Goal: Task Accomplishment & Management: Complete application form

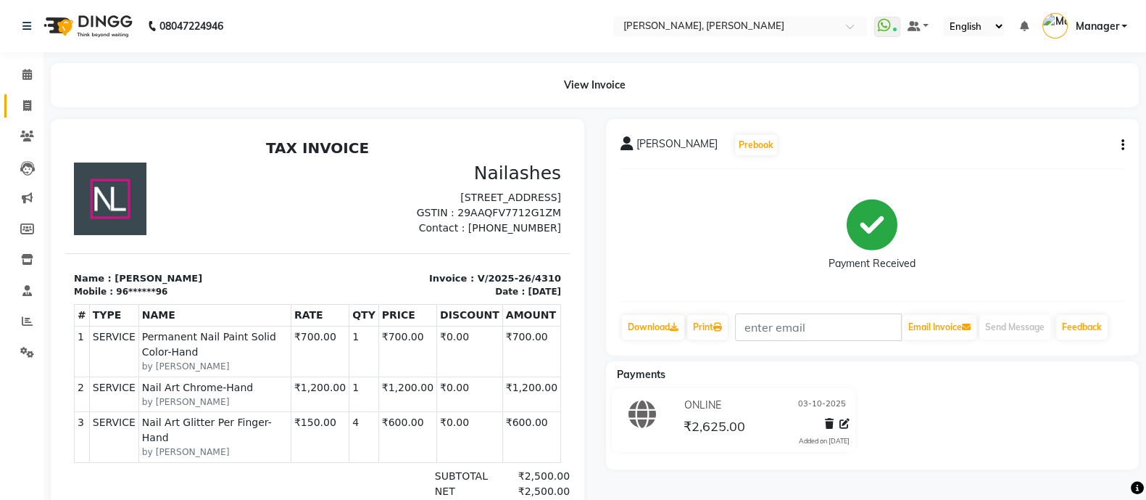
click at [23, 108] on icon at bounding box center [27, 105] width 8 height 11
select select "service"
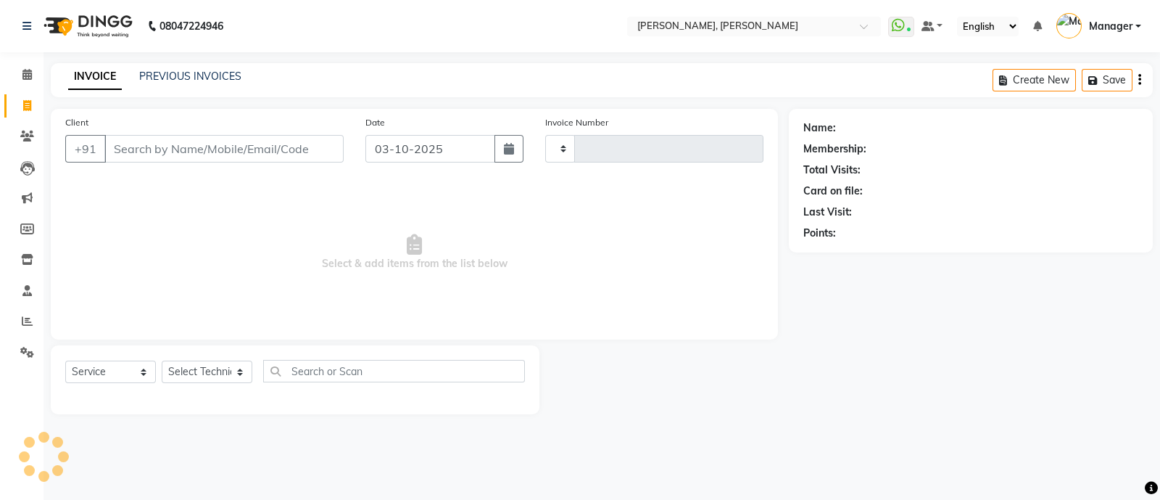
type input "4311"
select select "3767"
click at [191, 156] on input "Client" at bounding box center [223, 149] width 239 height 28
click at [203, 376] on select "Select Technician [PERSON_NAME] [PERSON_NAME] Asid Hanmi [PERSON_NAME] Manager …" at bounding box center [207, 371] width 91 height 22
select select "63957"
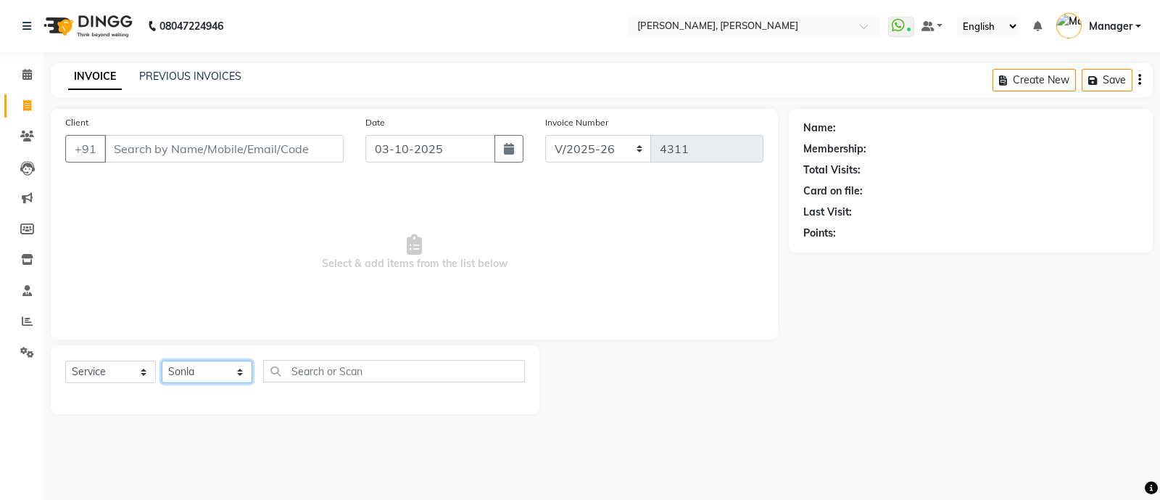
click at [162, 361] on select "Select Technician [PERSON_NAME] [PERSON_NAME] Asid Hanmi [PERSON_NAME] Manager …" at bounding box center [207, 371] width 91 height 22
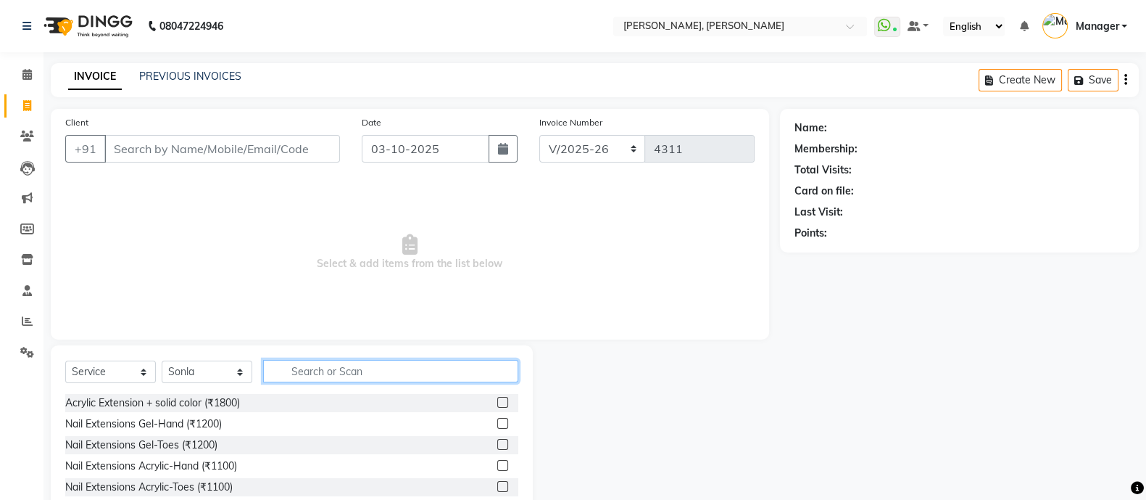
click at [347, 371] on input "text" at bounding box center [390, 371] width 255 height 22
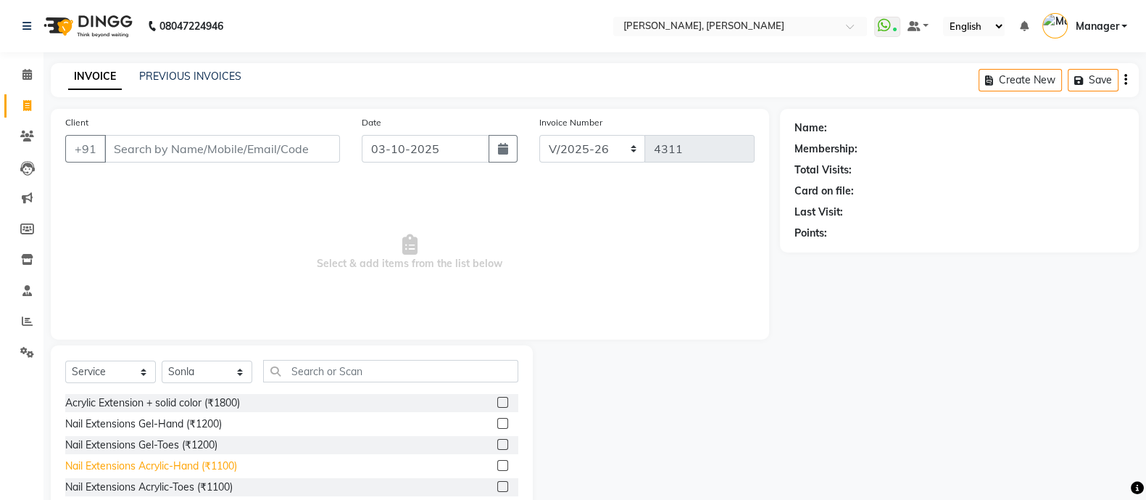
click at [207, 466] on div "Nail Extensions Acrylic-Hand (₹1100)" at bounding box center [151, 465] width 172 height 15
checkbox input "false"
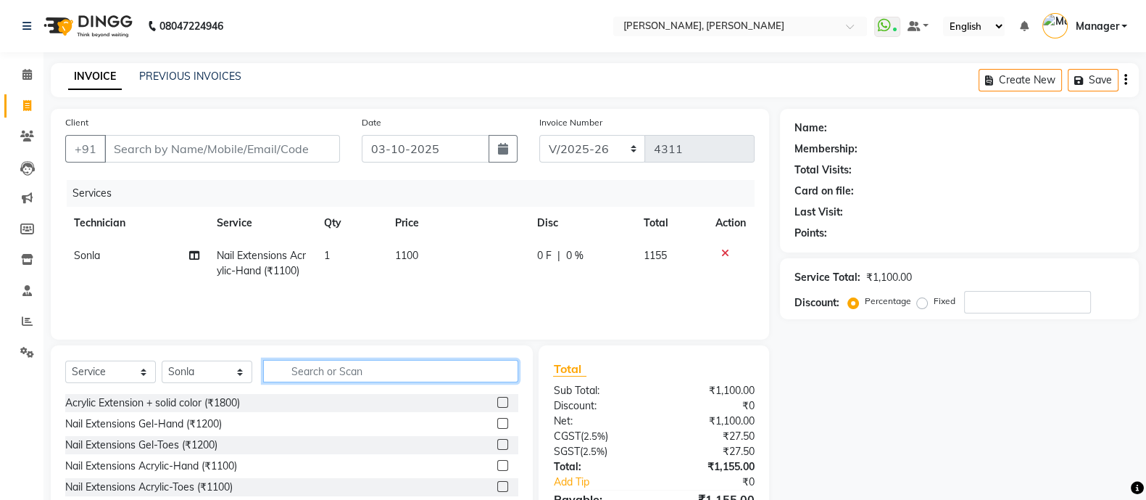
click at [352, 370] on input "text" at bounding box center [390, 371] width 255 height 22
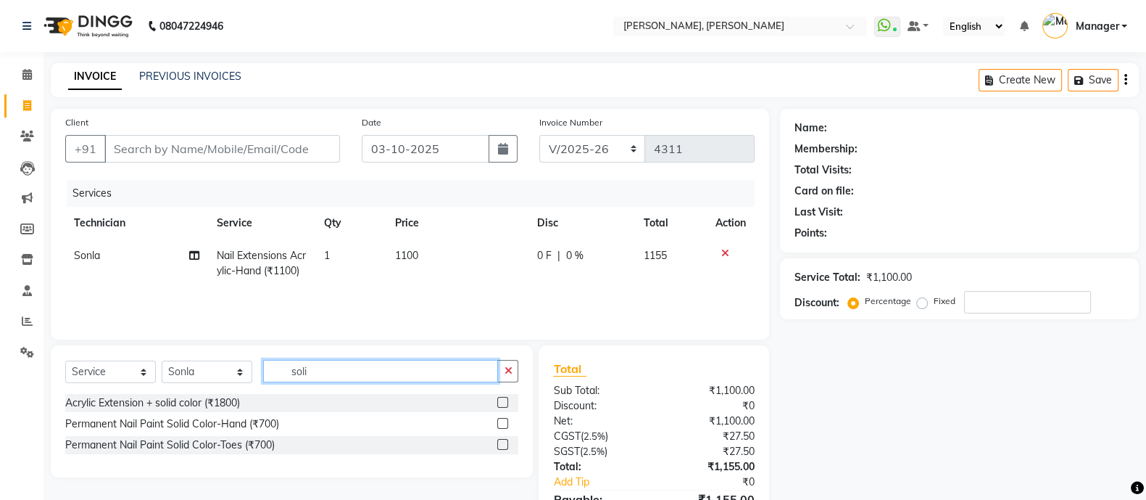
type input "soli"
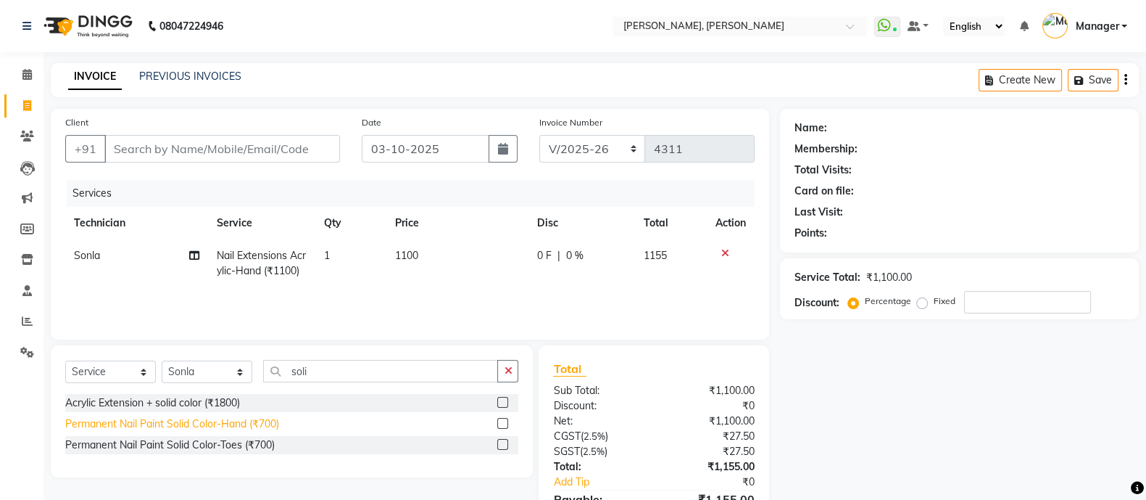
click at [259, 430] on div "Permanent Nail Paint Solid Color-Hand (₹700)" at bounding box center [172, 423] width 214 height 15
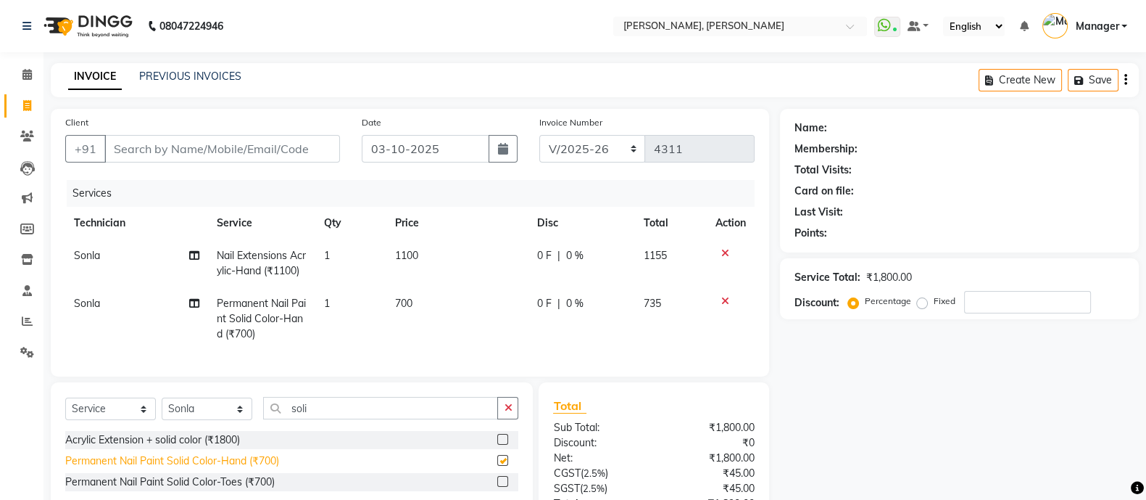
checkbox input "false"
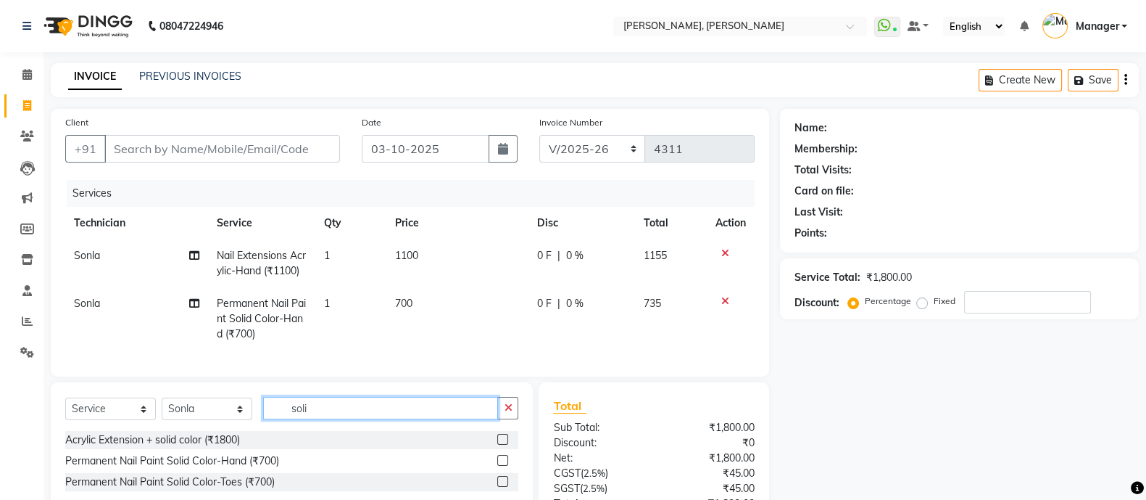
click at [340, 419] on input "soli" at bounding box center [380, 408] width 235 height 22
type input "s"
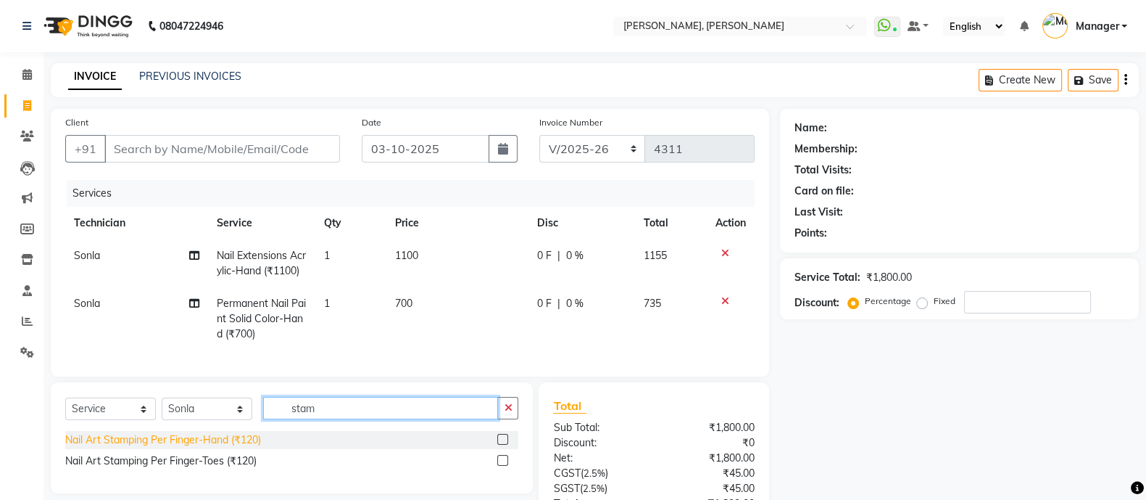
type input "stam"
click at [228, 447] on div "Nail Art Stamping Per Finger-Hand (₹120)" at bounding box center [163, 439] width 196 height 15
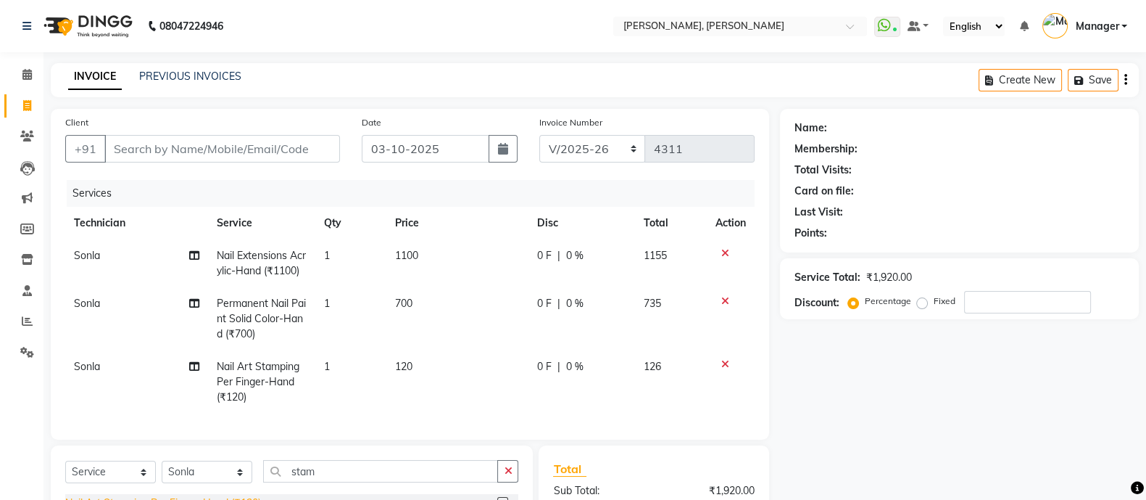
checkbox input "false"
click at [406, 371] on span "120" at bounding box center [403, 366] width 17 height 13
select select "63957"
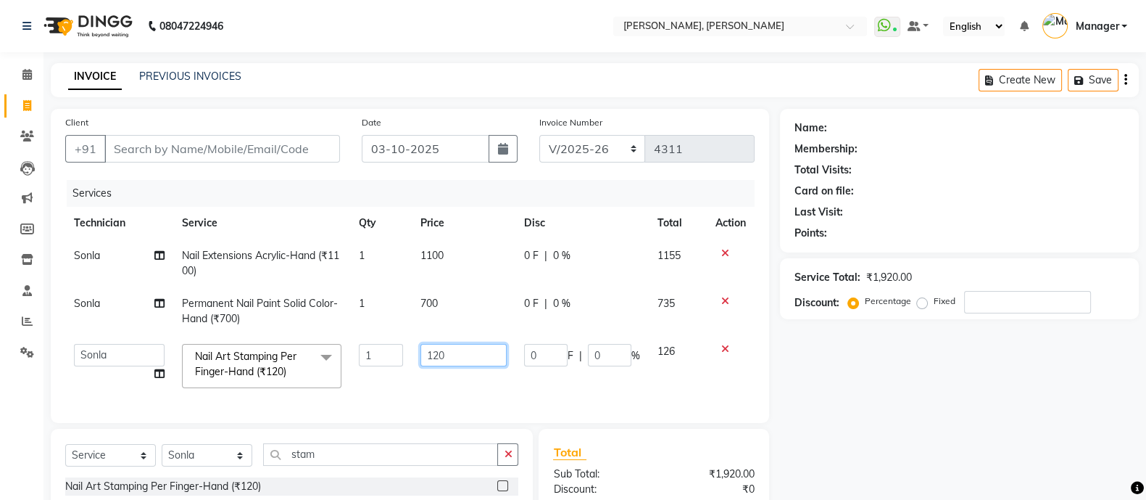
click at [478, 359] on input "120" at bounding box center [464, 355] width 86 height 22
type input "1"
type input "200"
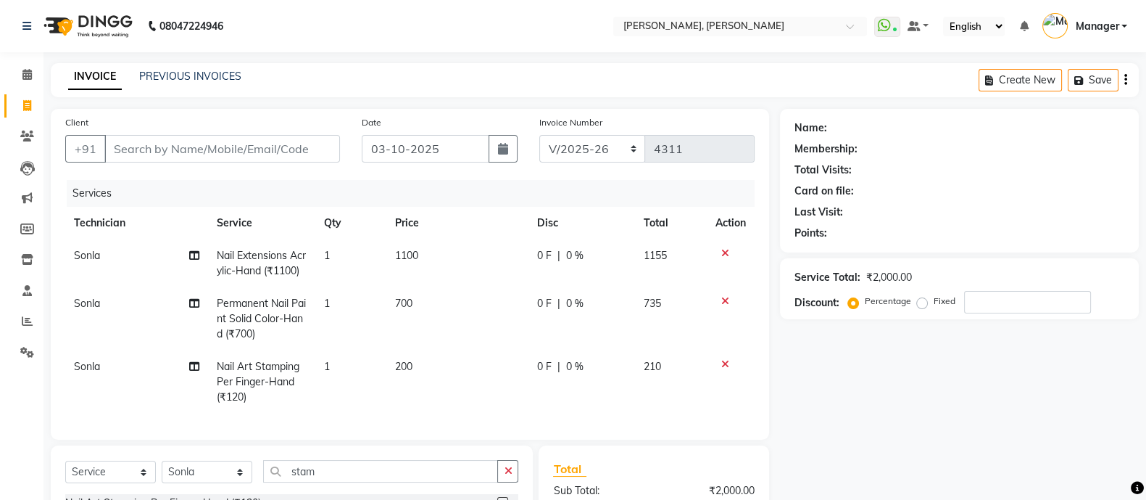
click at [326, 366] on span "1" at bounding box center [326, 366] width 6 height 13
select select "63957"
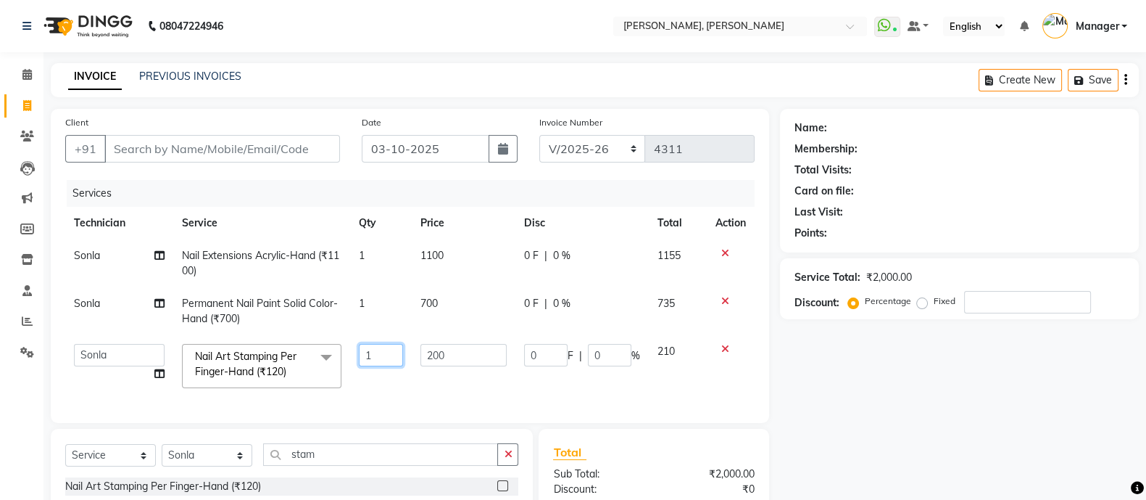
click at [381, 350] on input "1" at bounding box center [381, 355] width 44 height 22
type input "2"
click at [80, 302] on span "Sonla" at bounding box center [87, 303] width 26 height 13
select select "63957"
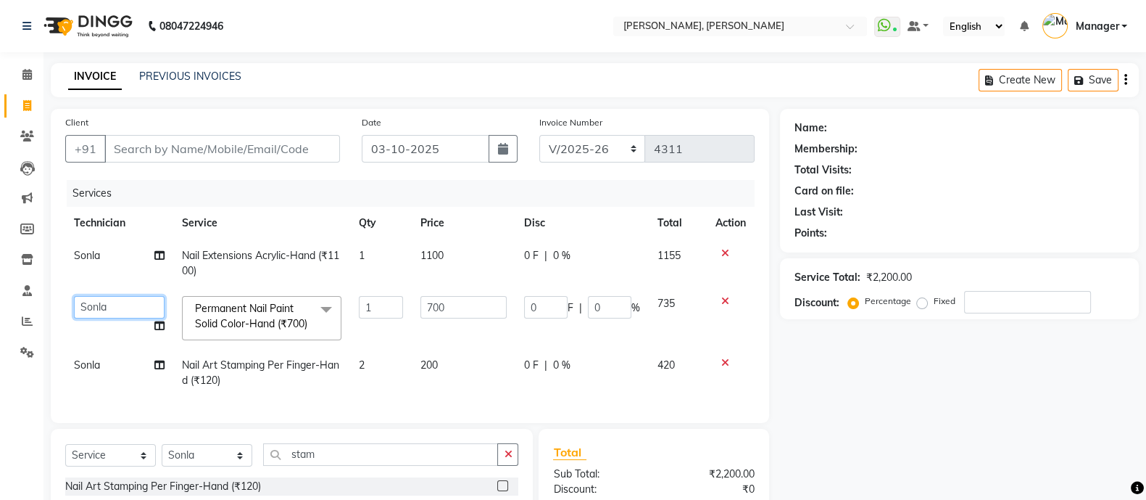
click at [102, 313] on select "[PERSON_NAME] [PERSON_NAME] Asid Hanmi [PERSON_NAME] Manager [PERSON_NAME] beau…" at bounding box center [119, 307] width 91 height 22
select select "38070"
click at [93, 371] on span "Sonla" at bounding box center [87, 364] width 26 height 13
select select "63957"
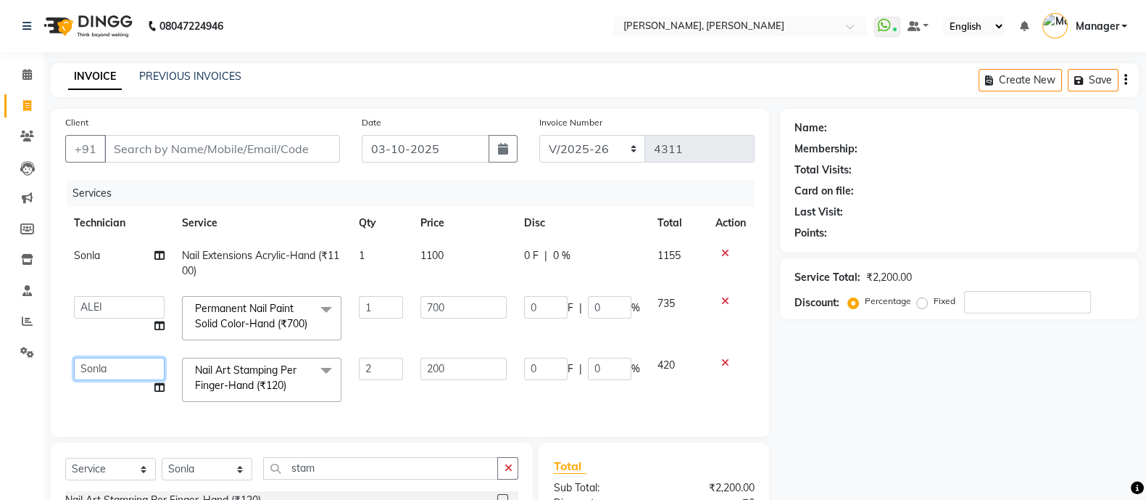
click at [102, 380] on select "[PERSON_NAME] [PERSON_NAME] Asid Hanmi [PERSON_NAME] Manager [PERSON_NAME] beau…" at bounding box center [119, 369] width 91 height 22
select select "38070"
click at [397, 283] on td "1" at bounding box center [381, 263] width 62 height 48
select select "63957"
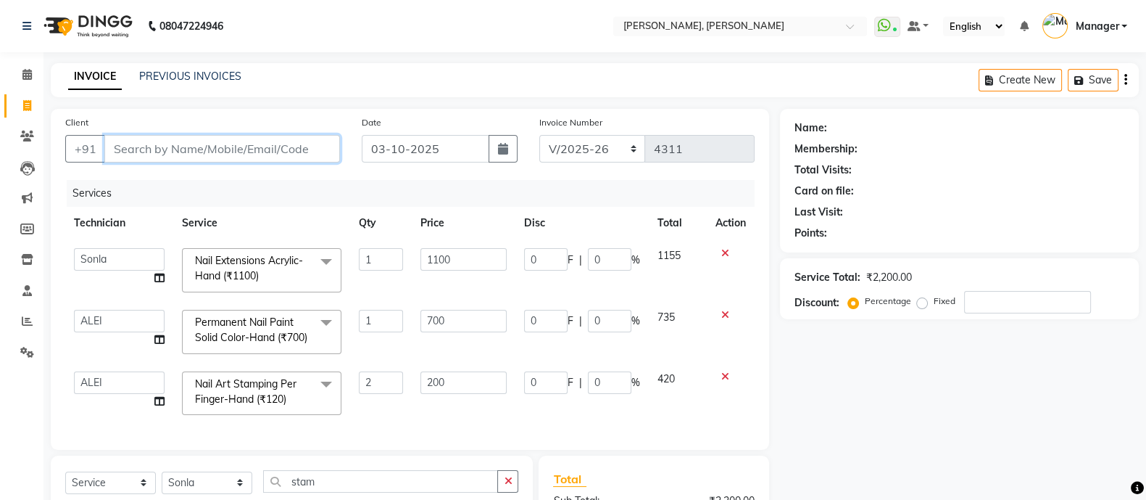
click at [156, 149] on input "Client" at bounding box center [222, 149] width 236 height 28
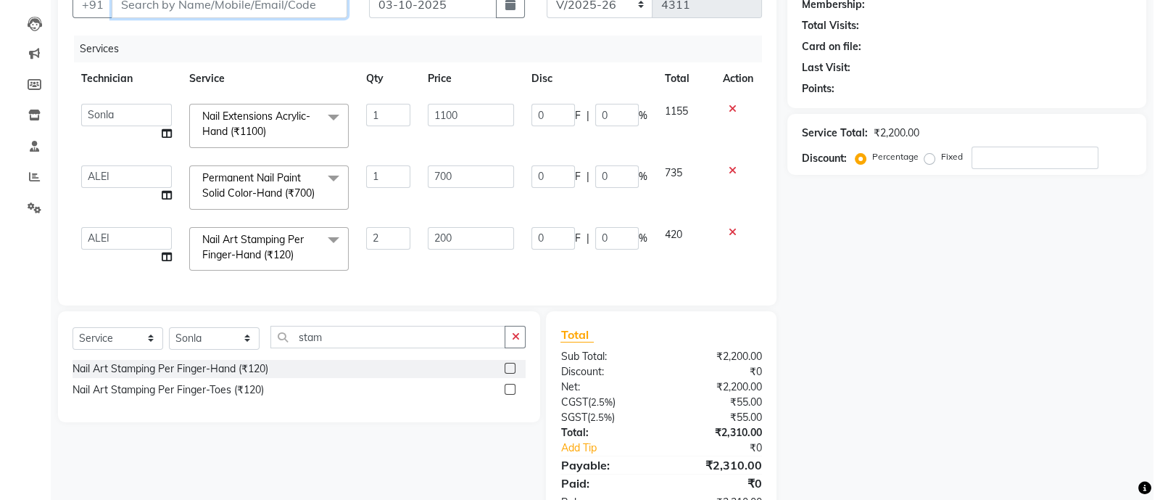
scroll to position [110, 0]
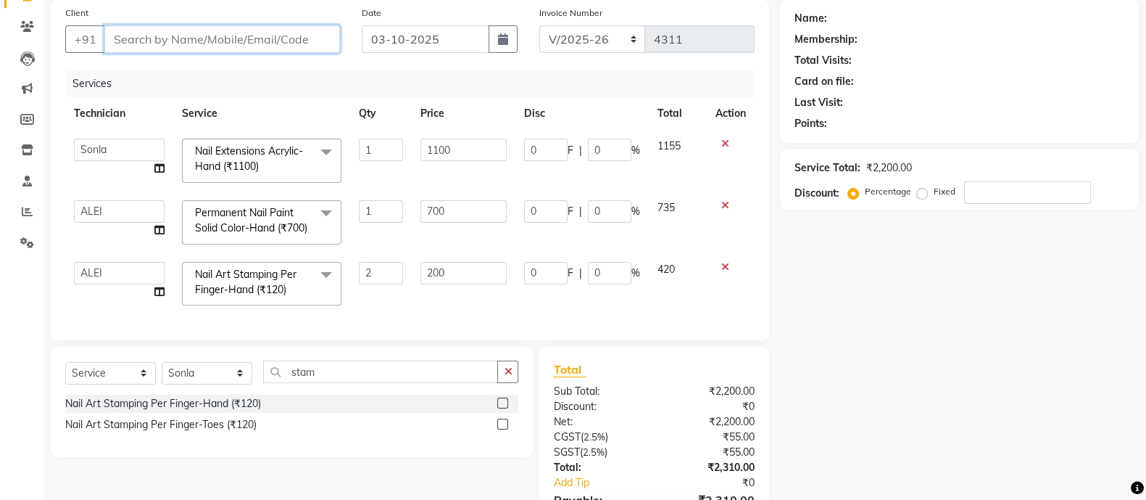
click at [164, 44] on input "Client" at bounding box center [222, 39] width 236 height 28
type input "9"
type input "0"
type input "9811341404"
click at [299, 34] on span "Add Client" at bounding box center [302, 39] width 57 height 15
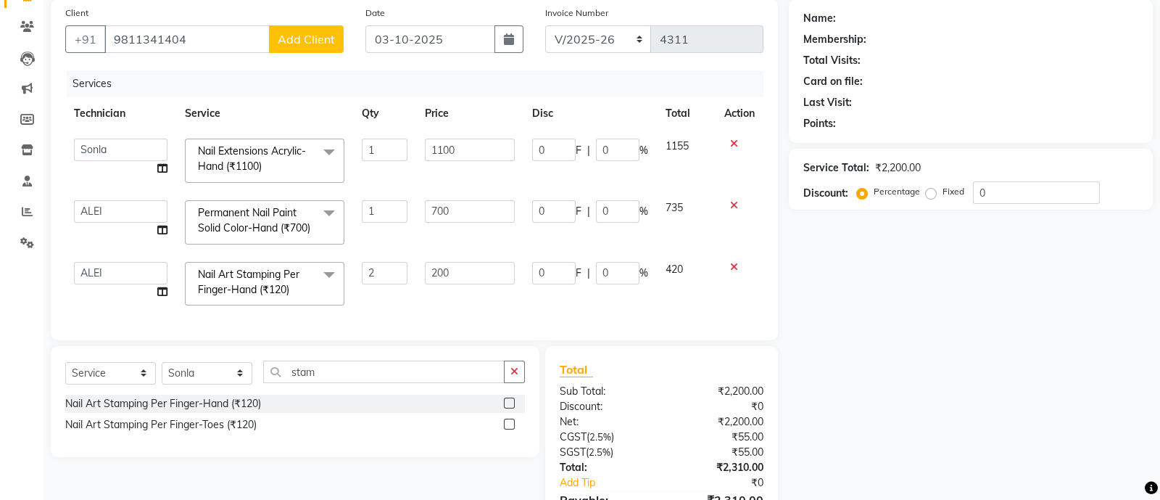
select select "21"
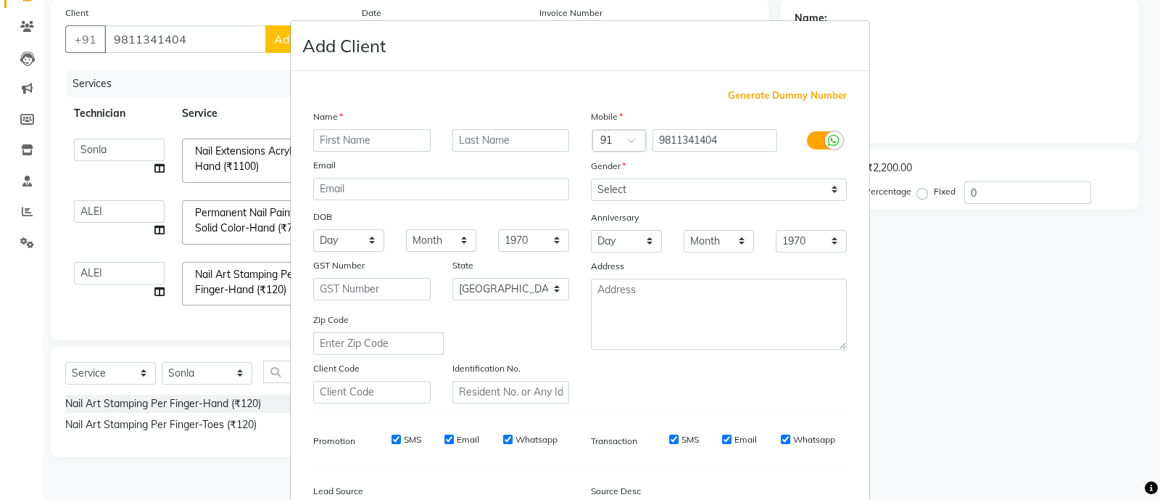
click at [363, 141] on input "text" at bounding box center [371, 140] width 117 height 22
type input "avani"
click at [641, 189] on select "Select [DEMOGRAPHIC_DATA] [DEMOGRAPHIC_DATA] Other Prefer Not To Say" at bounding box center [719, 189] width 256 height 22
select select "[DEMOGRAPHIC_DATA]"
click at [591, 179] on select "Select [DEMOGRAPHIC_DATA] [DEMOGRAPHIC_DATA] Other Prefer Not To Say" at bounding box center [719, 189] width 256 height 22
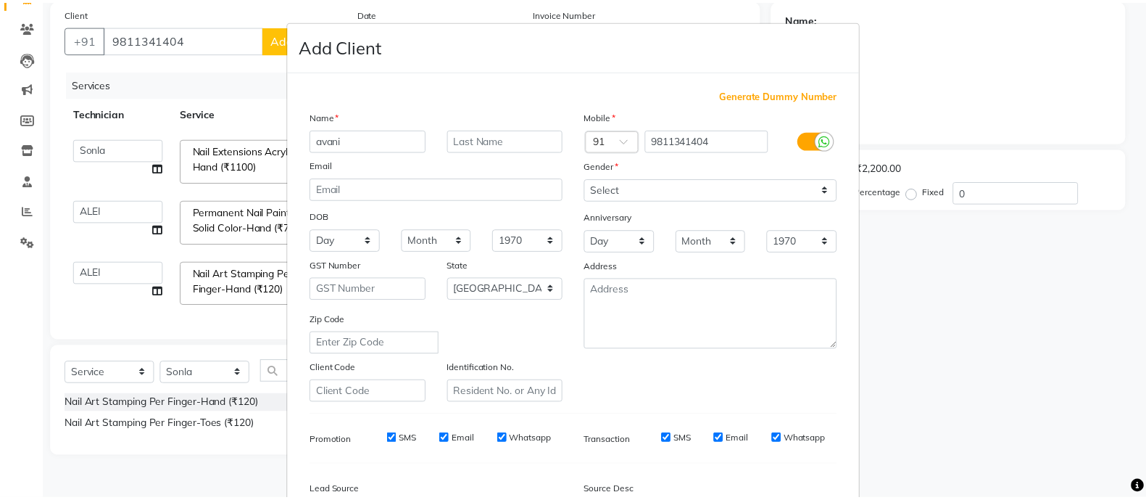
scroll to position [177, 0]
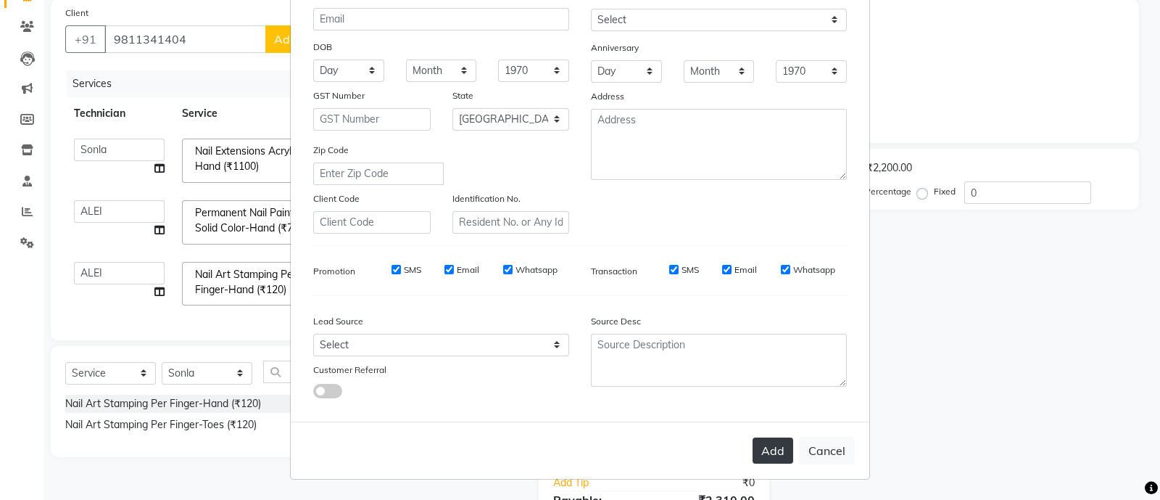
click at [758, 449] on button "Add" at bounding box center [773, 450] width 41 height 26
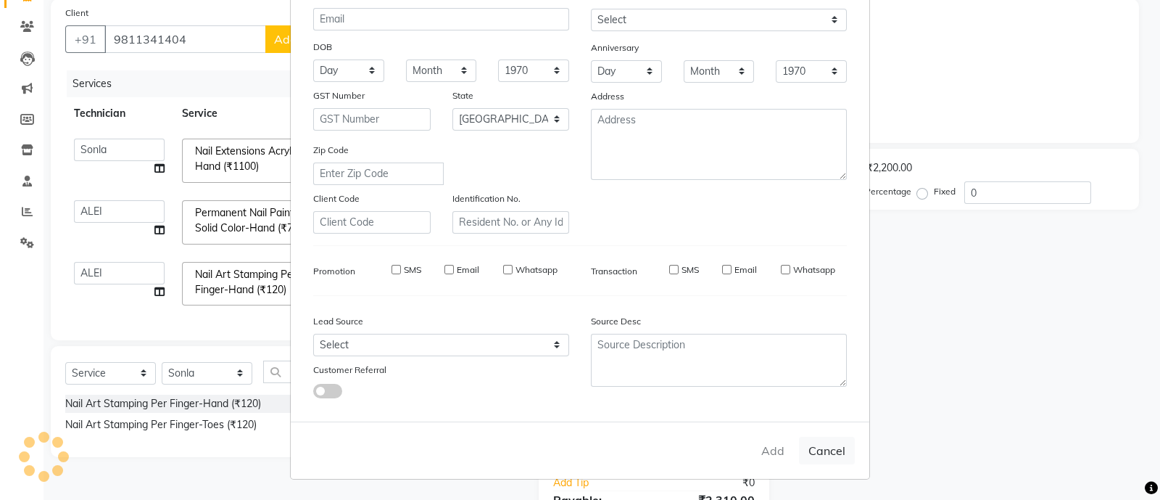
type input "98******04"
select select
select select "null"
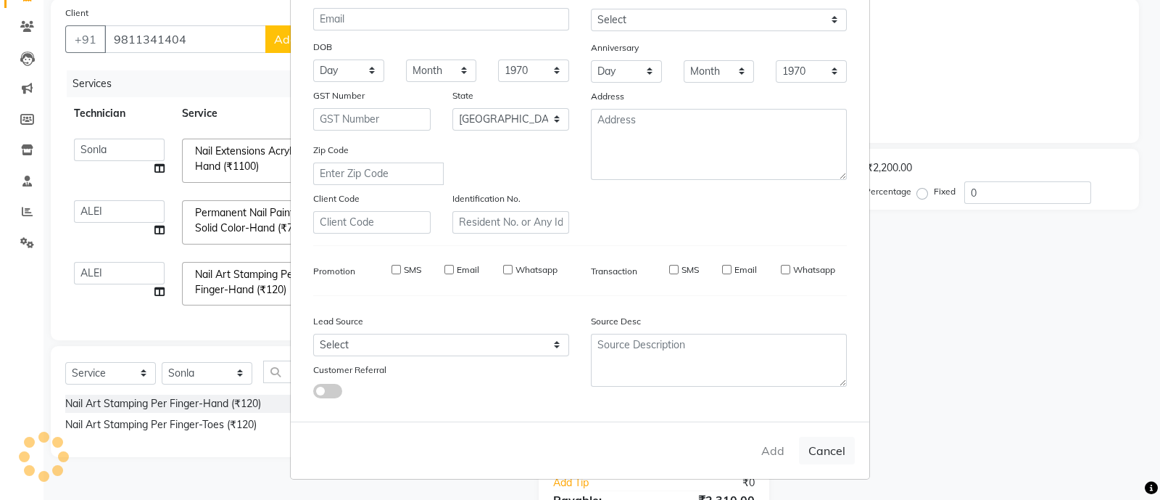
select select
checkbox input "false"
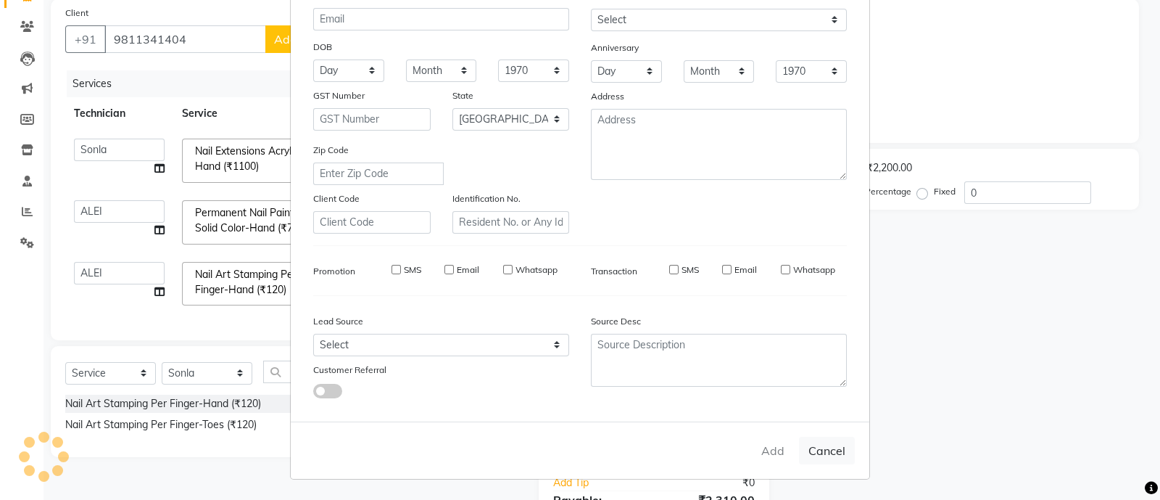
checkbox input "false"
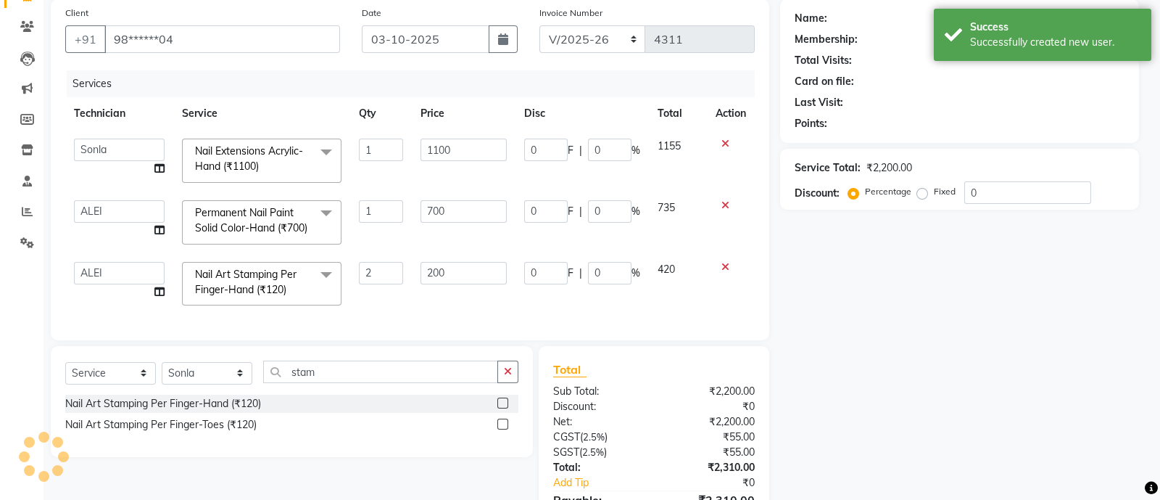
select select "1: Object"
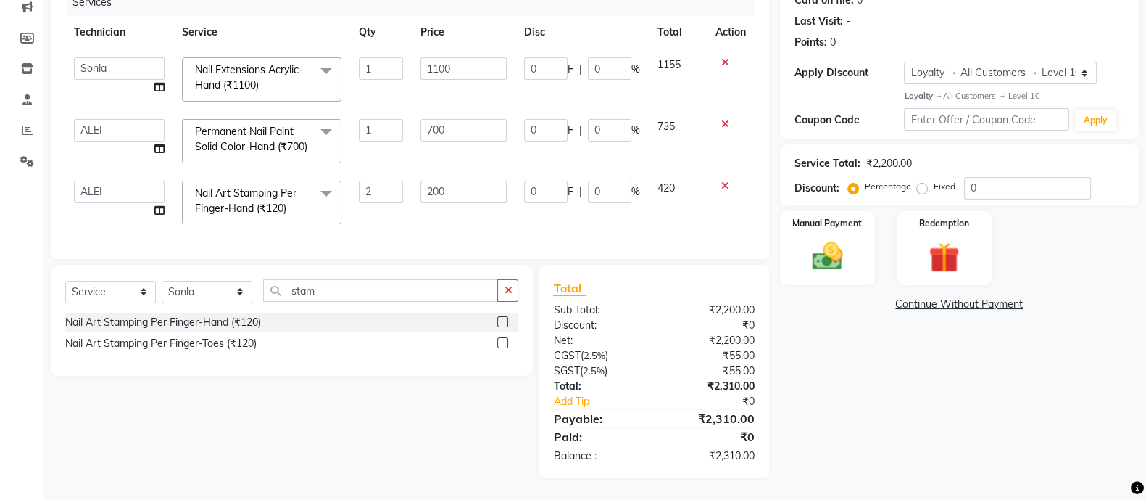
scroll to position [219, 0]
click at [826, 238] on img at bounding box center [827, 256] width 51 height 36
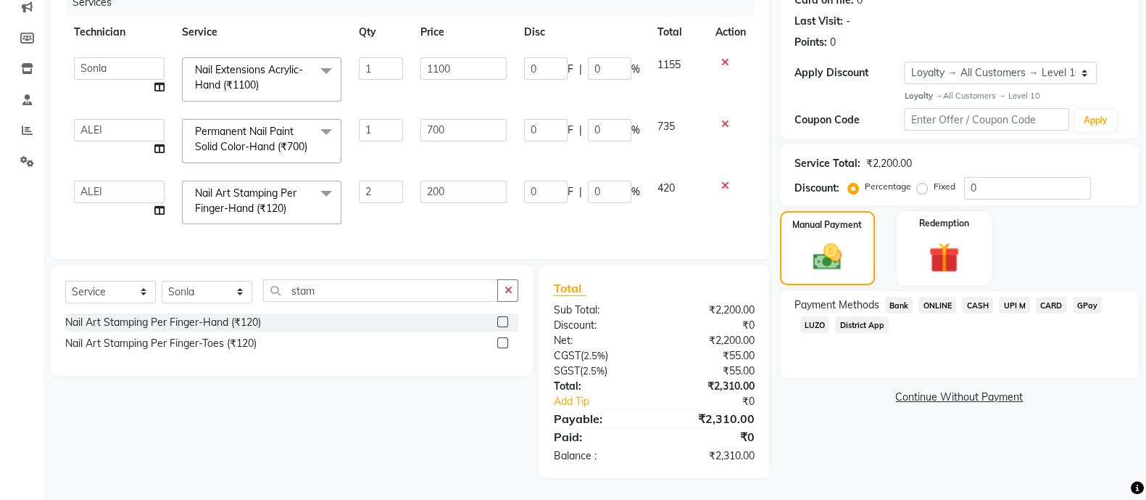
click at [933, 297] on span "ONLINE" at bounding box center [938, 305] width 38 height 17
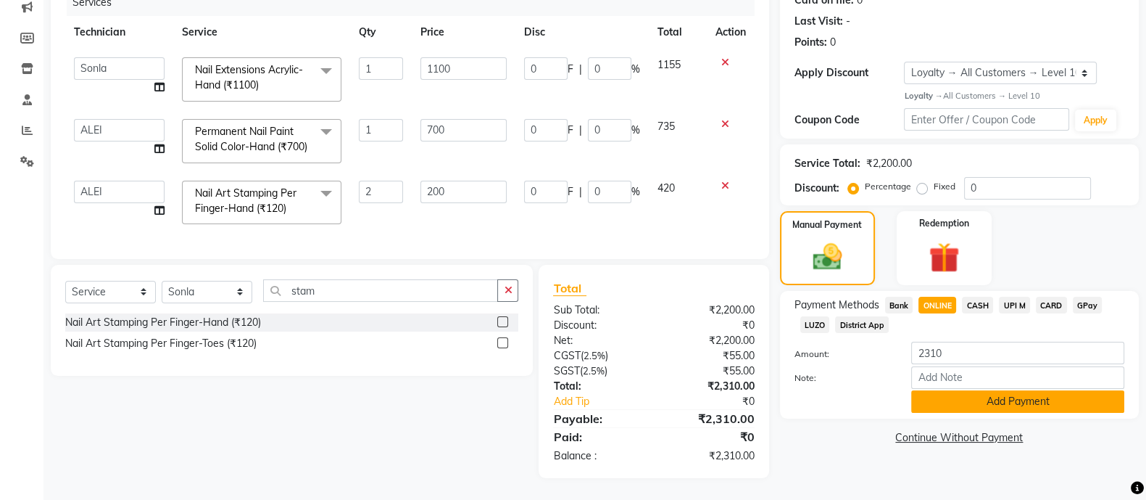
click at [1003, 390] on button "Add Payment" at bounding box center [1018, 401] width 213 height 22
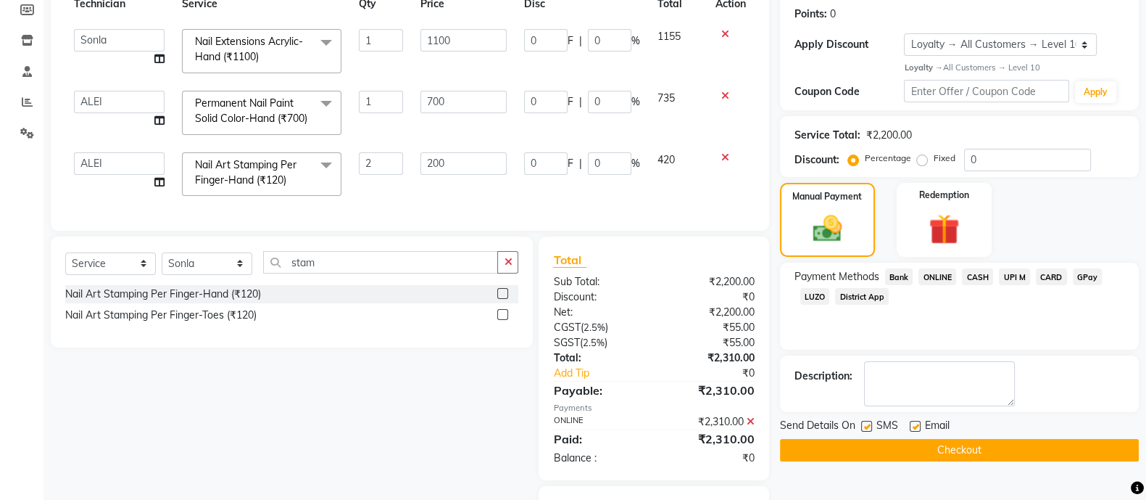
click at [994, 460] on button "Checkout" at bounding box center [959, 450] width 359 height 22
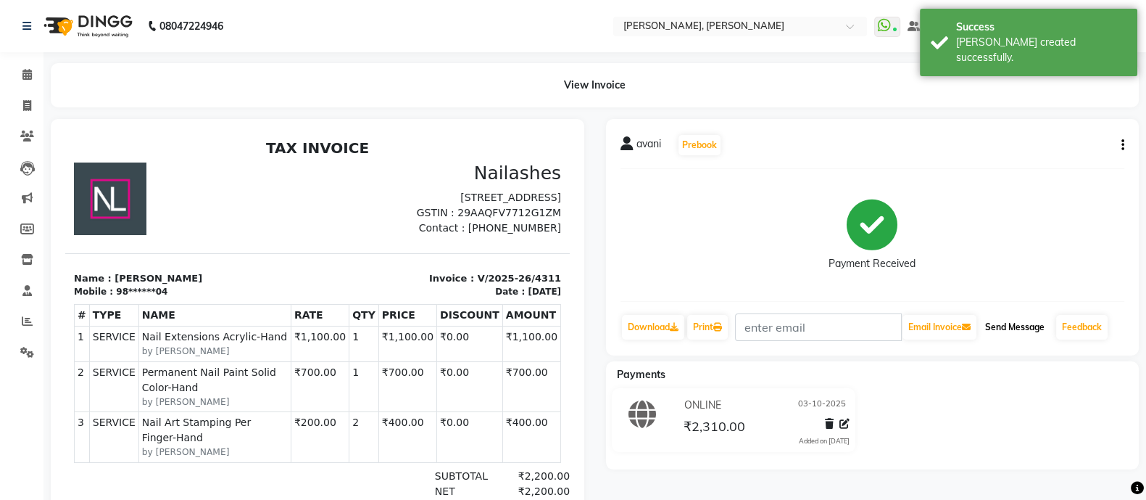
click at [1019, 330] on button "Send Message" at bounding box center [1015, 327] width 71 height 25
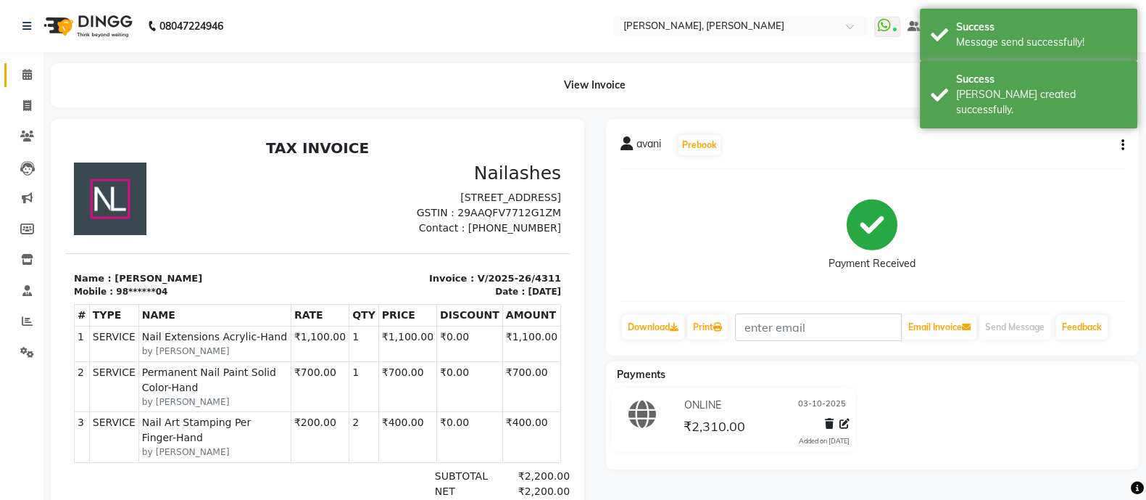
click at [12, 76] on link "Calendar" at bounding box center [21, 75] width 35 height 24
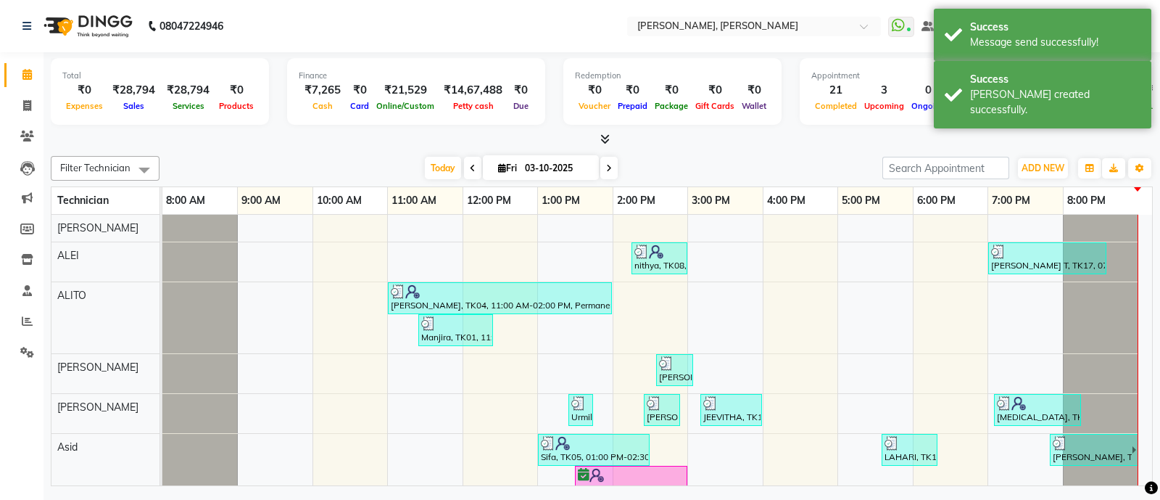
click at [600, 140] on icon at bounding box center [604, 138] width 9 height 11
